Goal: Information Seeking & Learning: Compare options

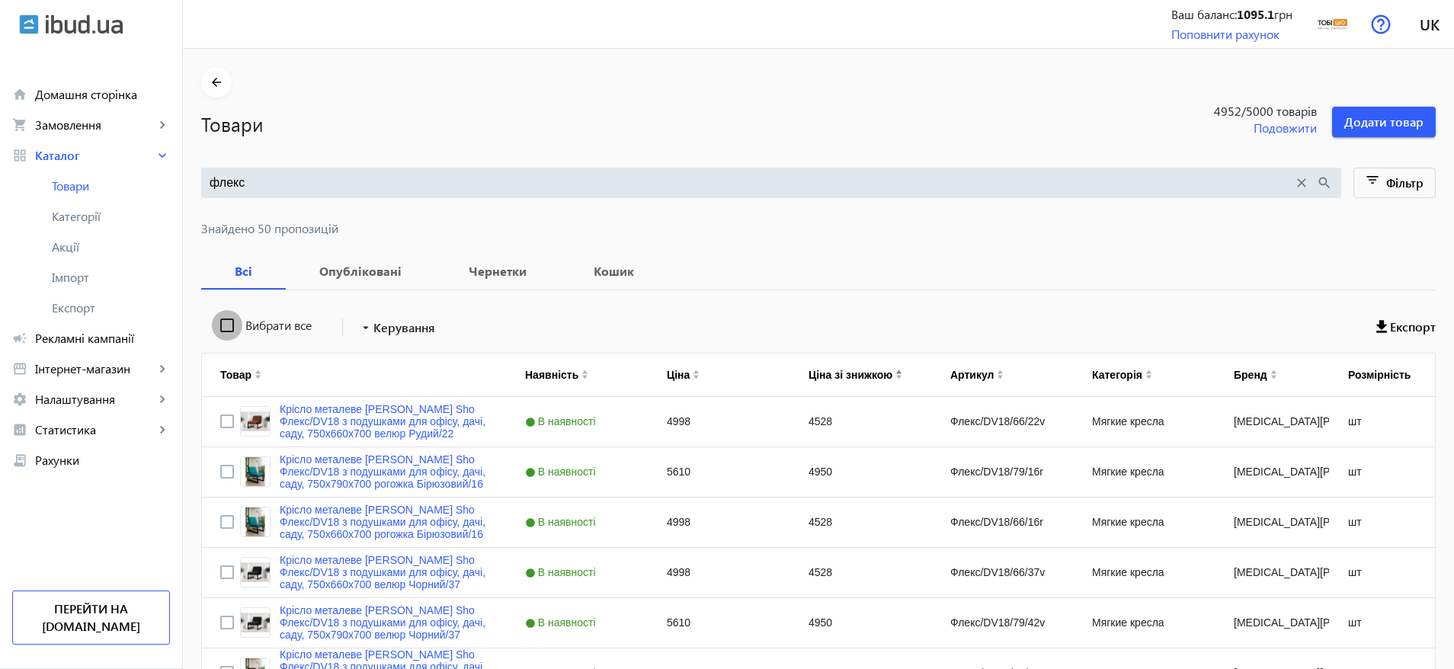
click at [223, 331] on input "Вибрати все" at bounding box center [227, 325] width 30 height 30
checkbox input "true"
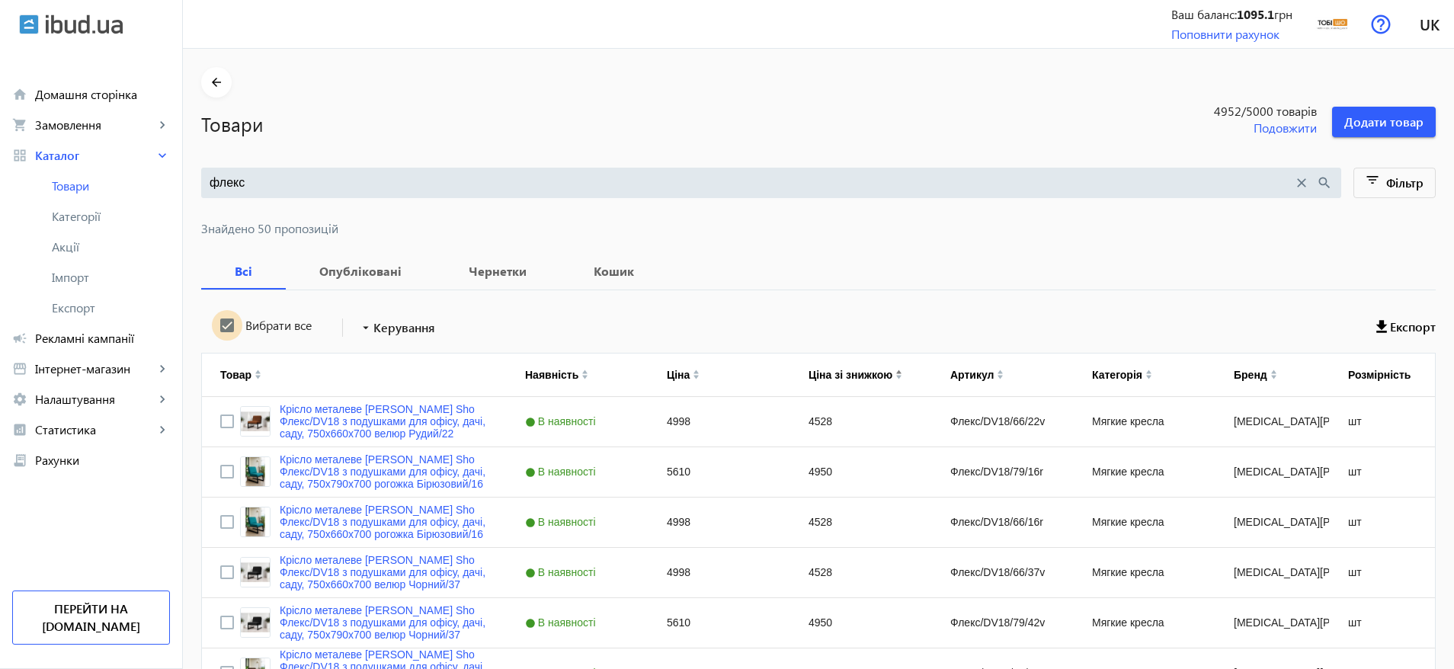
checkbox input "true"
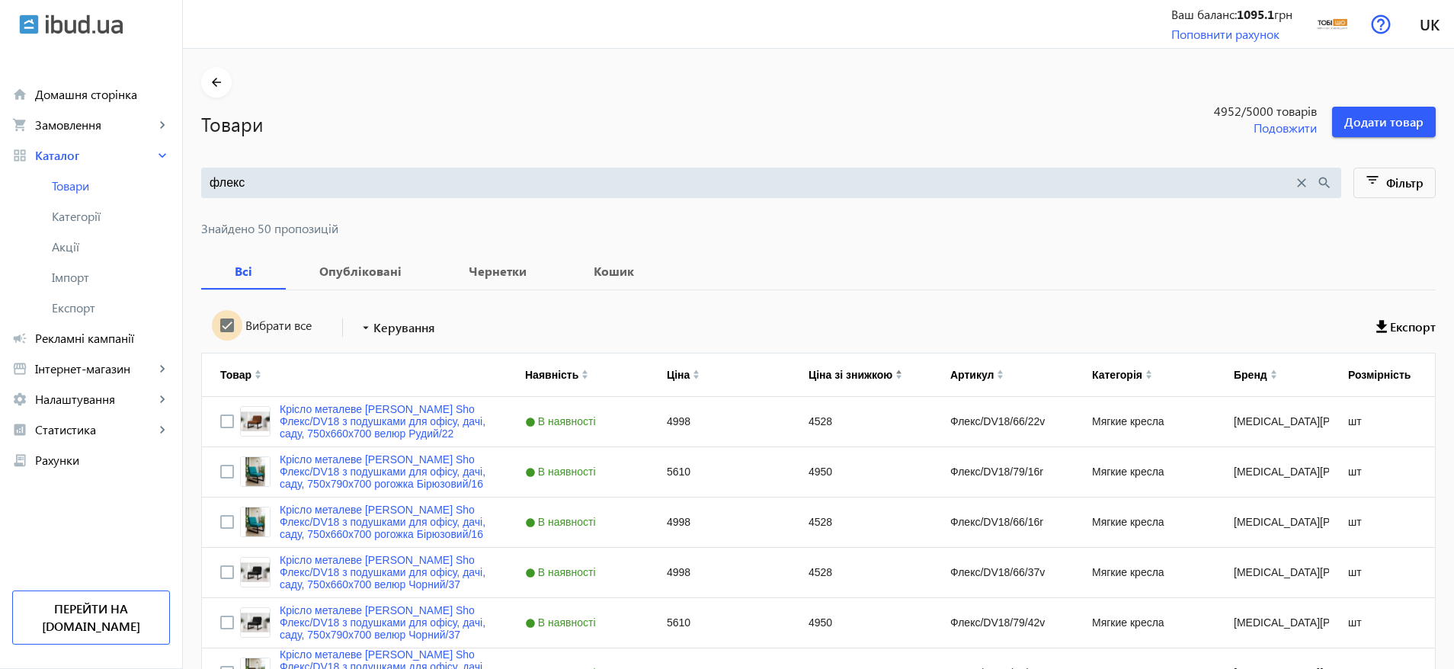
checkbox input "true"
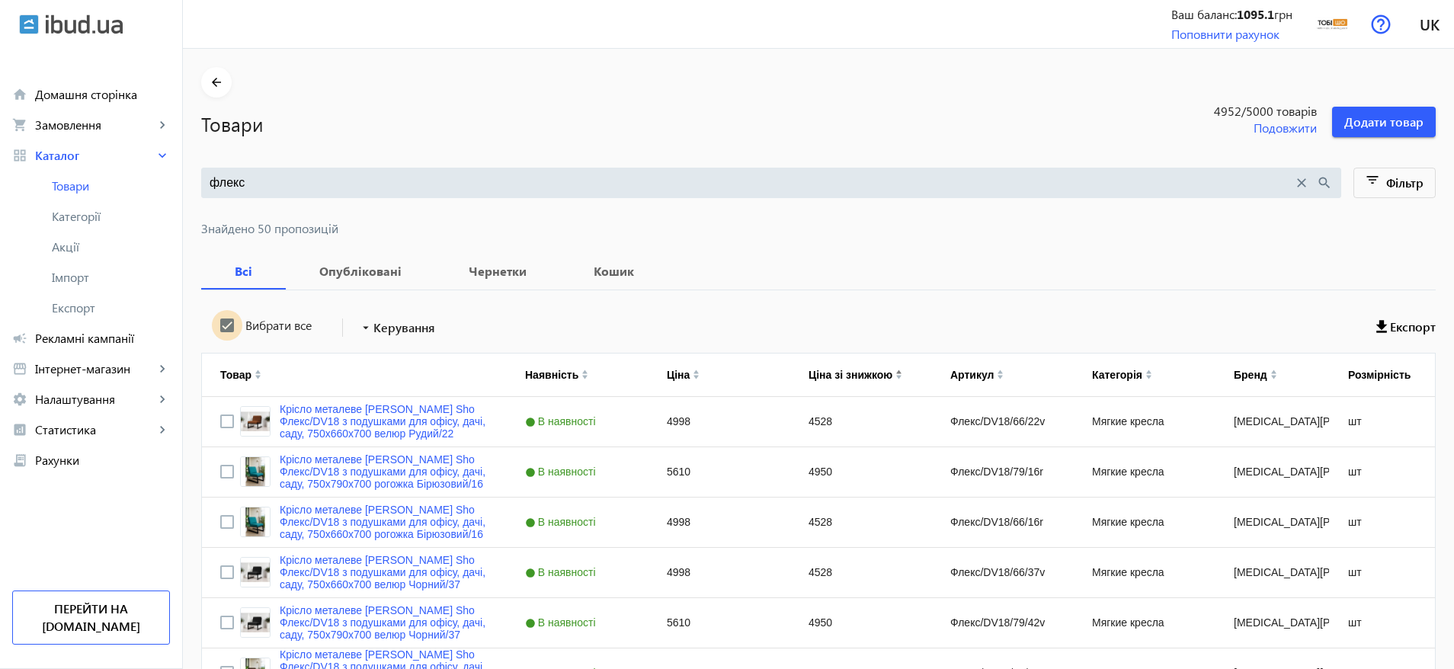
checkbox input "true"
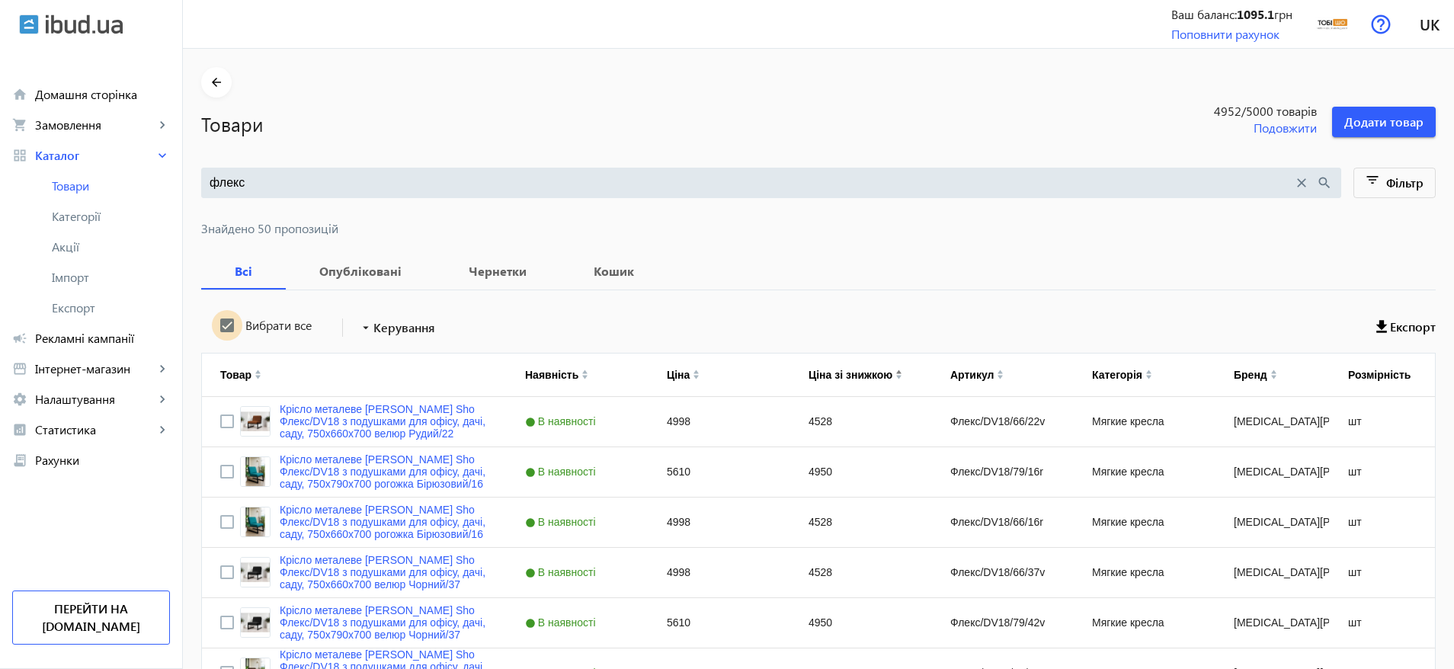
checkbox input "true"
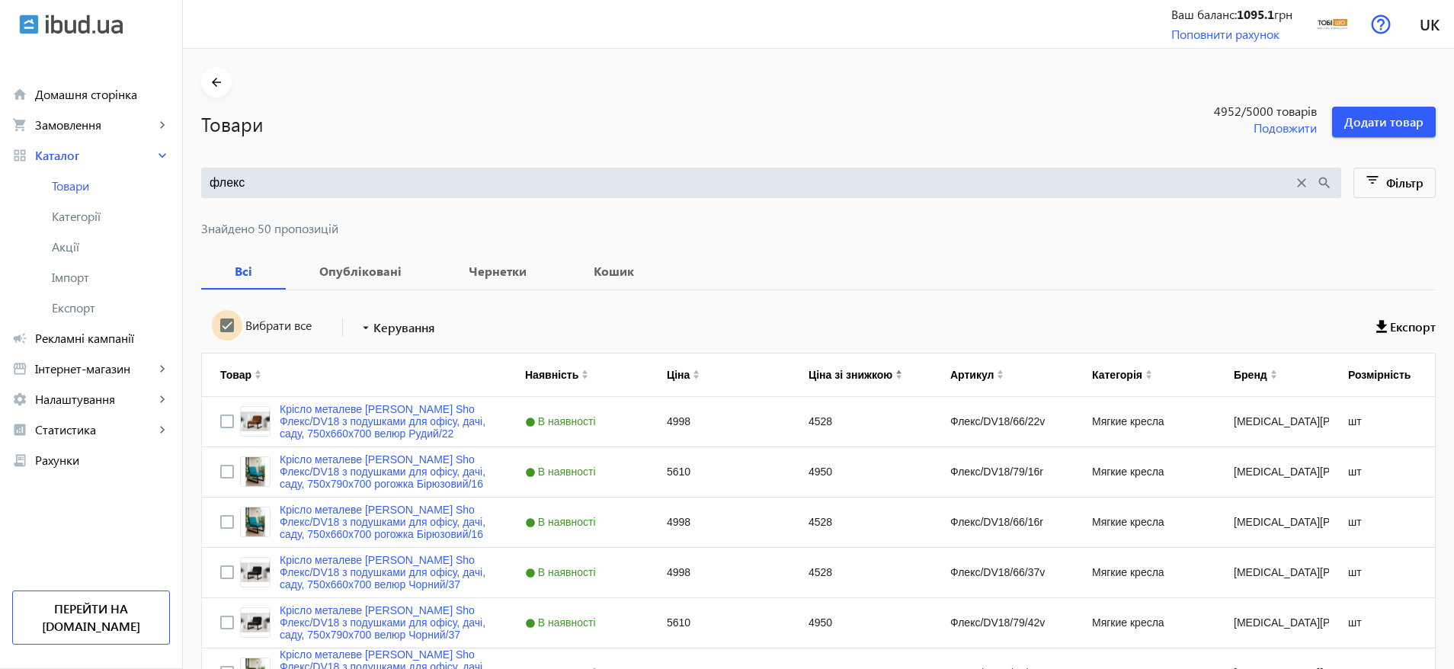
checkbox input "true"
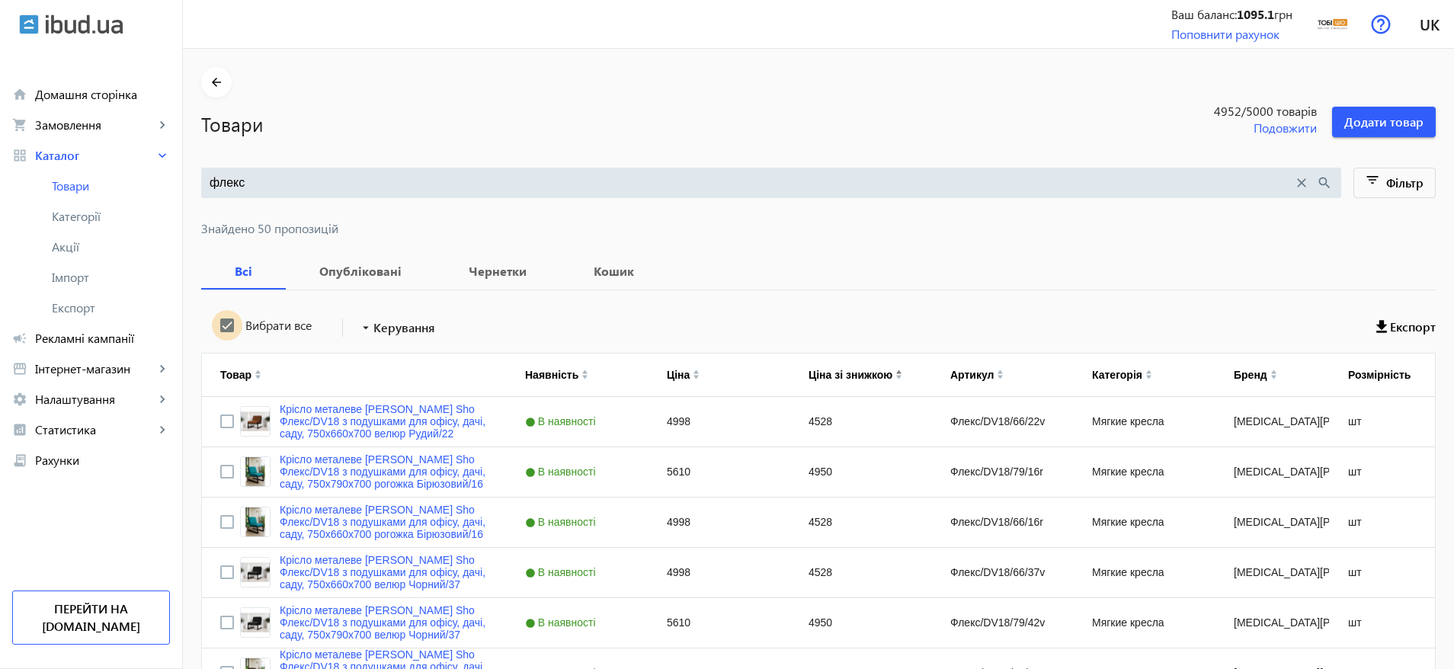
checkbox input "true"
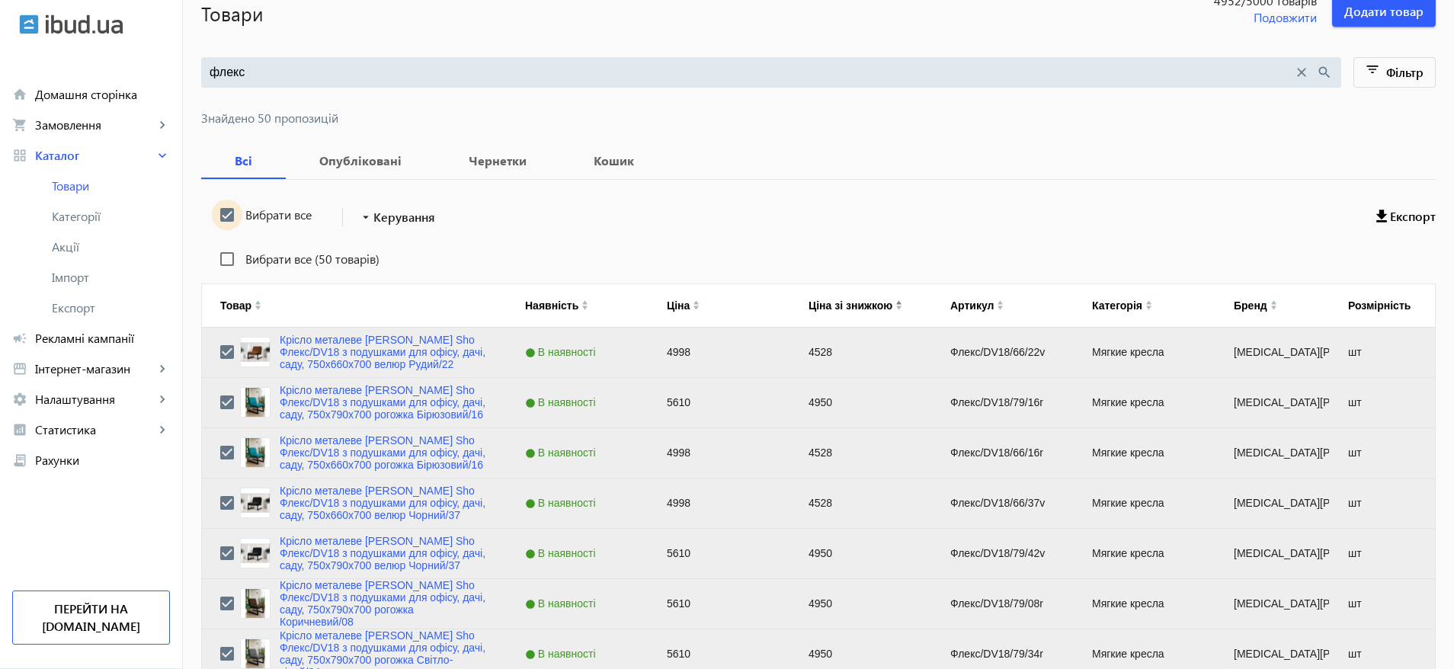
scroll to position [114, 0]
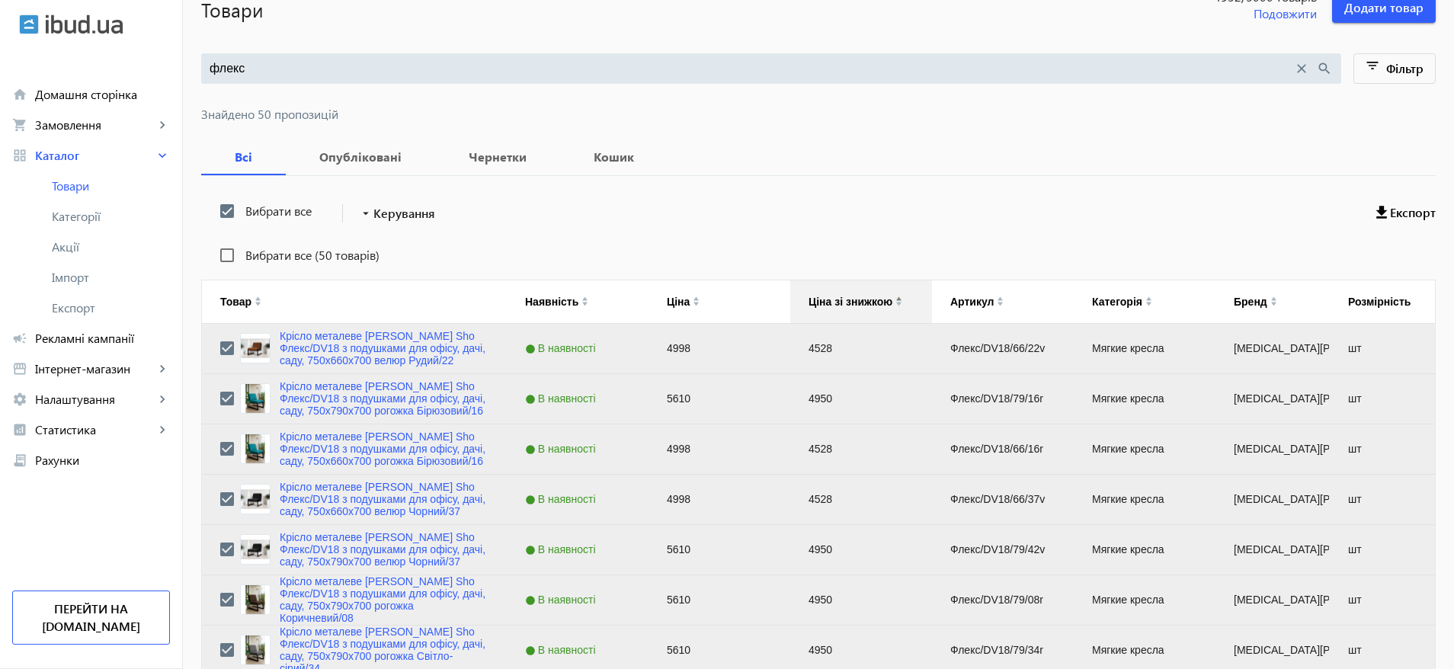
click at [884, 298] on div "Ціна зі знижкою" at bounding box center [855, 302] width 94 height 12
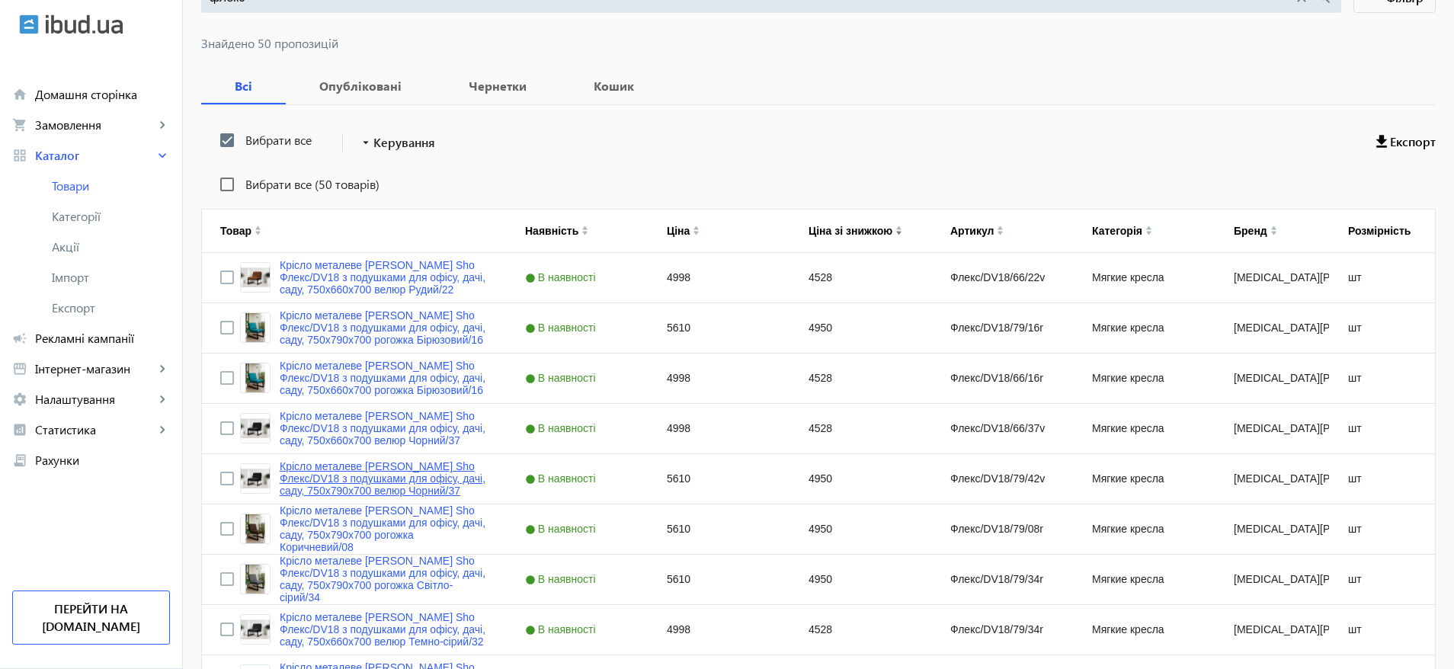
scroll to position [229, 0]
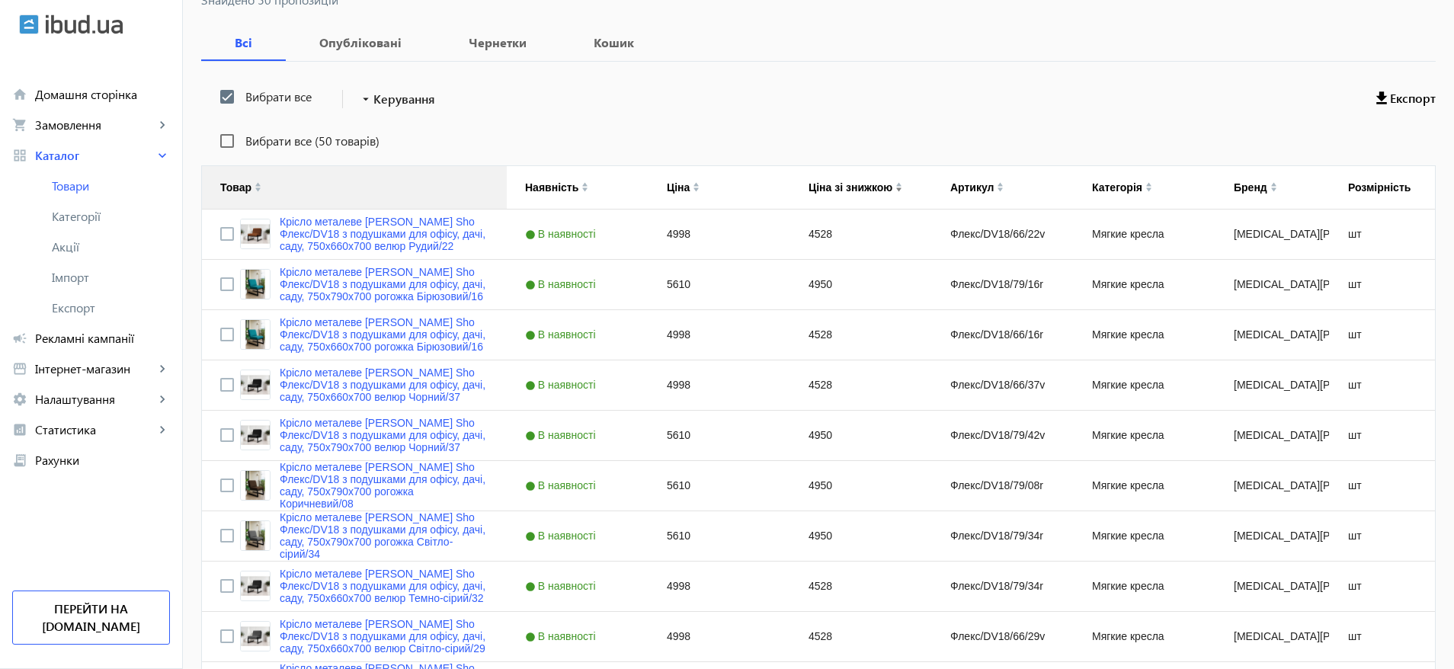
click at [255, 187] on img at bounding box center [258, 189] width 7 height 5
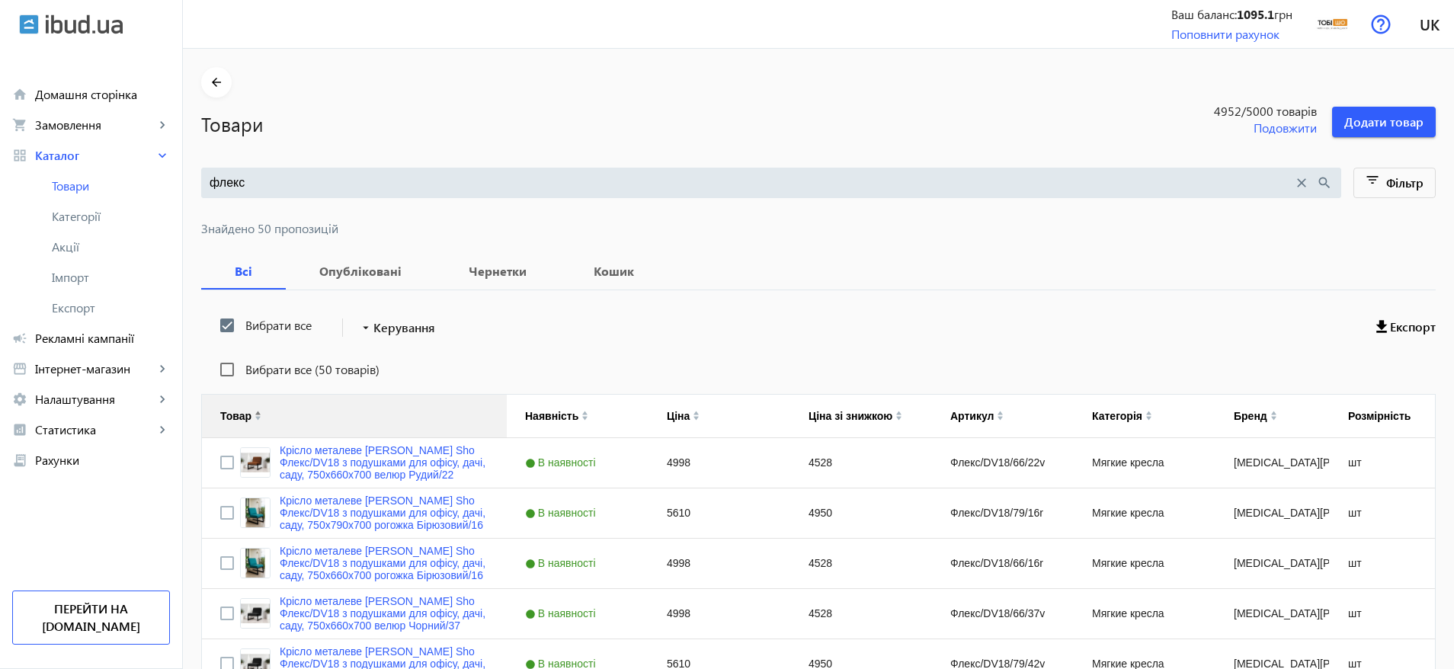
click at [255, 410] on div at bounding box center [258, 416] width 7 height 12
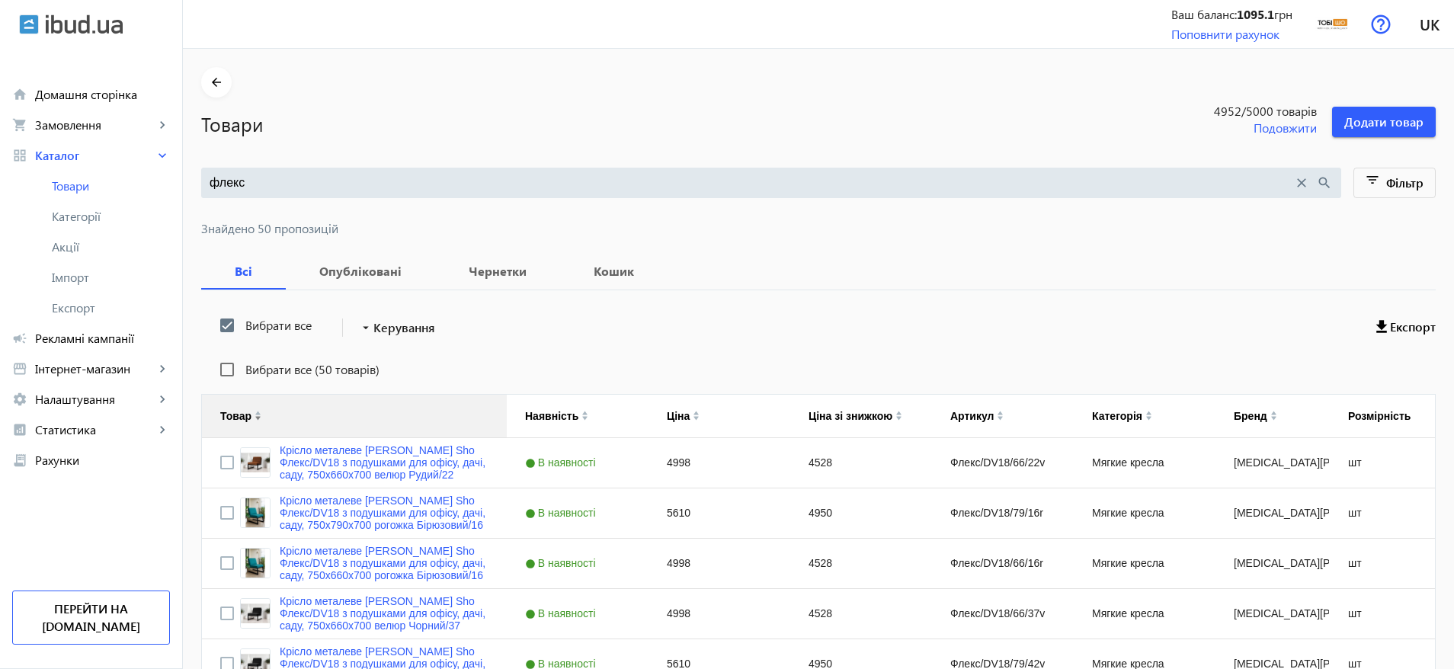
click at [255, 411] on img at bounding box center [258, 413] width 7 height 5
click at [255, 414] on img at bounding box center [258, 413] width 7 height 5
click at [221, 376] on input "Вибрати все (50 товарів)" at bounding box center [227, 369] width 30 height 30
checkbox input "true"
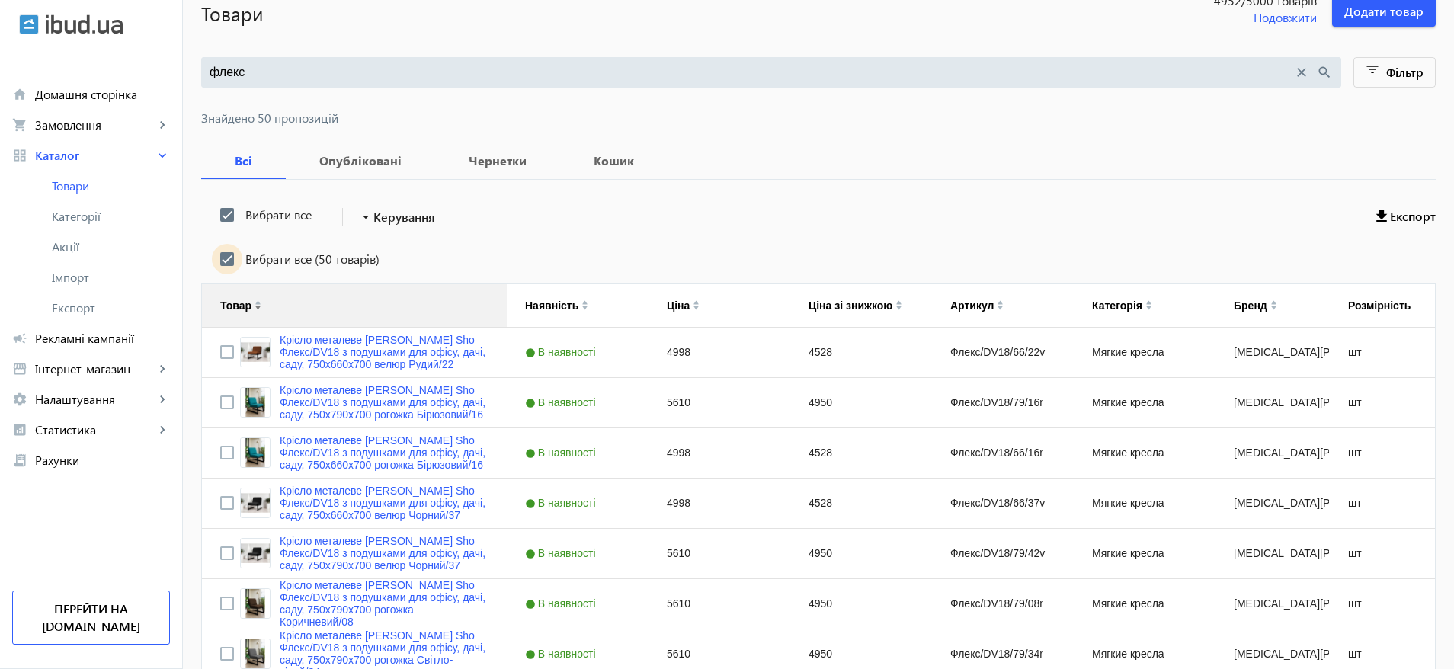
scroll to position [114, 0]
